Goal: Transaction & Acquisition: Register for event/course

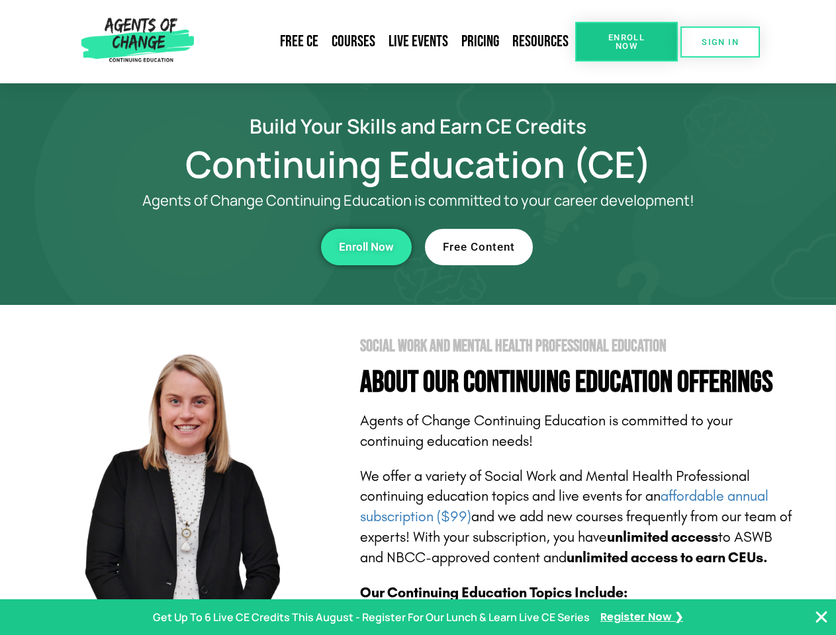
click at [418, 318] on section "Social Work and Mental Health Professional Education About Our Continuing Educa…" at bounding box center [418, 583] width 836 height 556
click at [626, 42] on span "Enroll Now" at bounding box center [626, 41] width 60 height 17
click at [720, 42] on span "SIGN IN" at bounding box center [720, 42] width 37 height 9
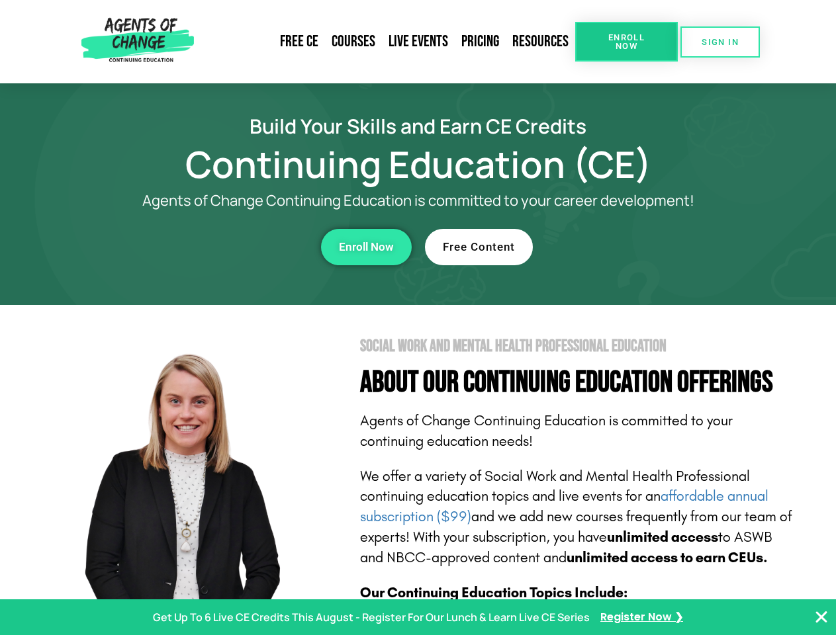
click at [230, 247] on div "Enroll Now" at bounding box center [230, 247] width 364 height 36
click at [366, 247] on span "Enroll Now" at bounding box center [366, 247] width 55 height 11
click at [607, 247] on div "Free Content" at bounding box center [607, 247] width 364 height 36
